Goal: Transaction & Acquisition: Obtain resource

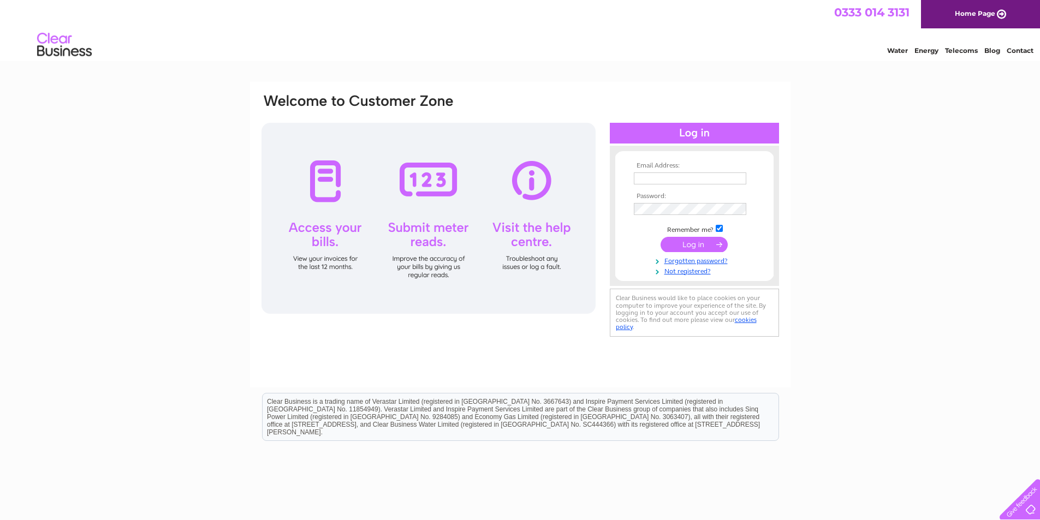
type input "[EMAIL_ADDRESS][DOMAIN_NAME]"
click at [694, 247] on input "submit" at bounding box center [694, 244] width 67 height 15
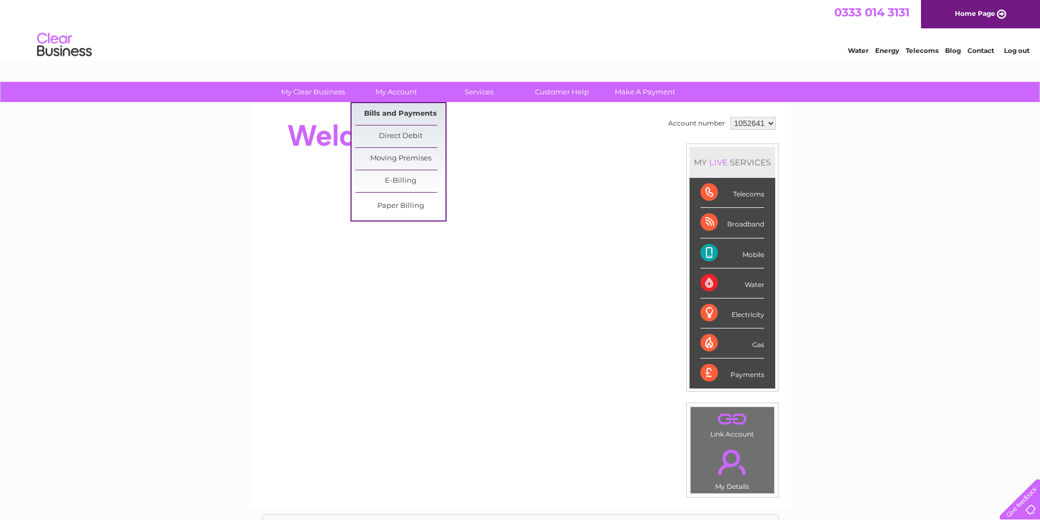
click at [389, 112] on link "Bills and Payments" at bounding box center [400, 114] width 90 height 22
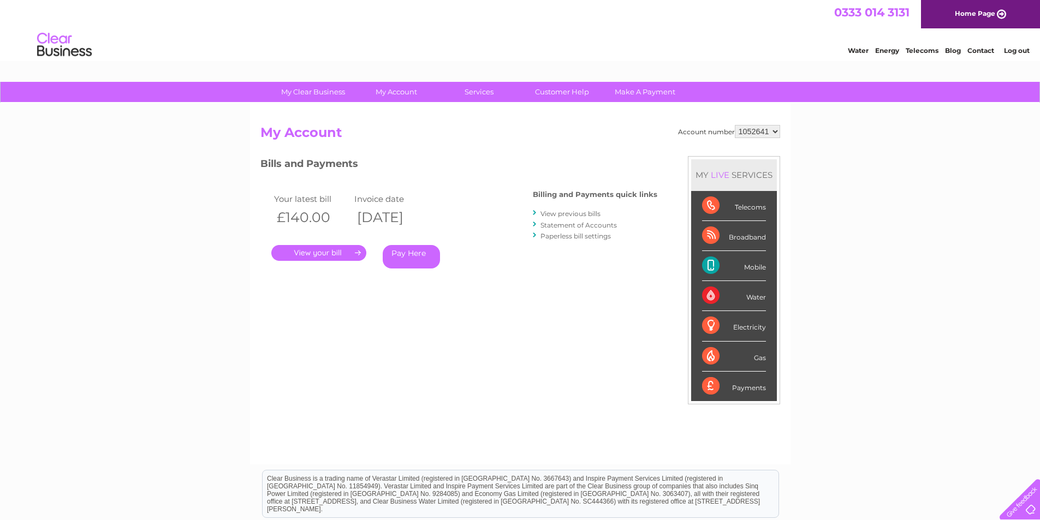
click at [337, 253] on link "." at bounding box center [318, 253] width 95 height 16
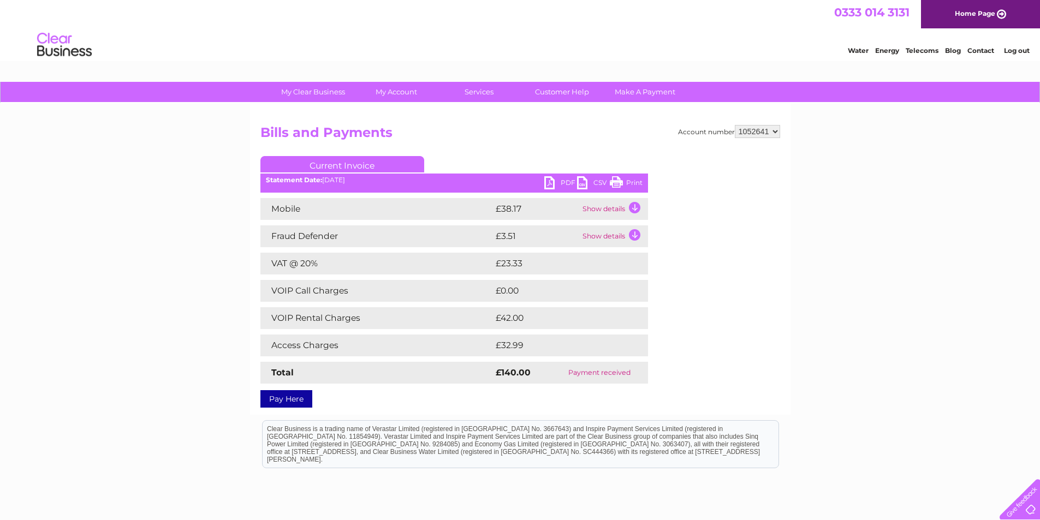
click at [568, 181] on link "PDF" at bounding box center [560, 184] width 33 height 16
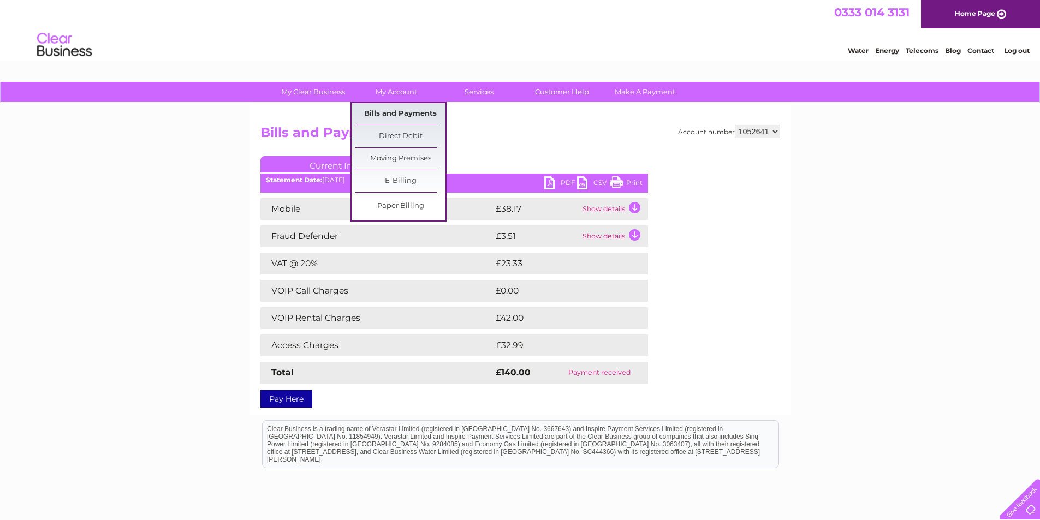
click at [397, 112] on link "Bills and Payments" at bounding box center [400, 114] width 90 height 22
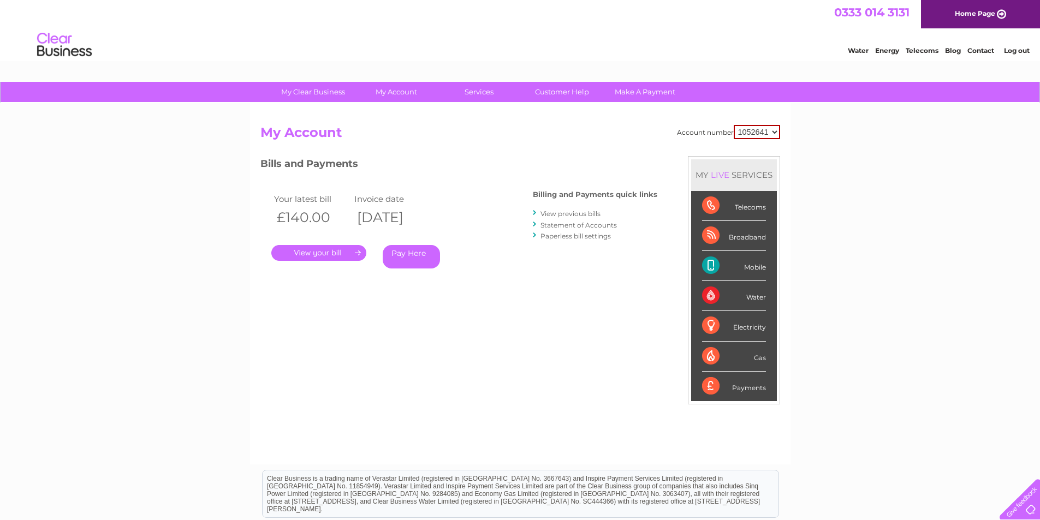
click at [565, 216] on link "View previous bills" at bounding box center [571, 214] width 60 height 8
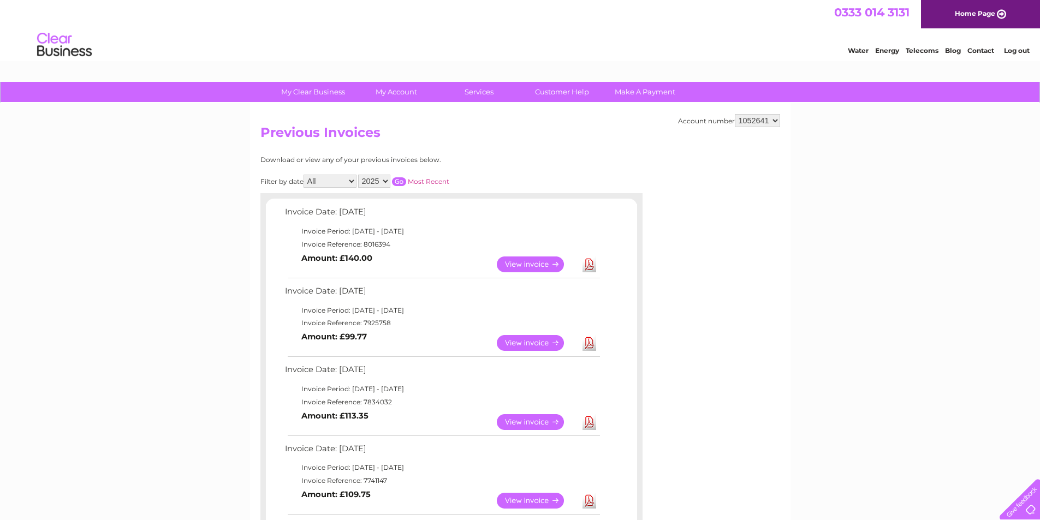
click at [590, 343] on link "Download" at bounding box center [590, 343] width 14 height 16
